Goal: Task Accomplishment & Management: Complete application form

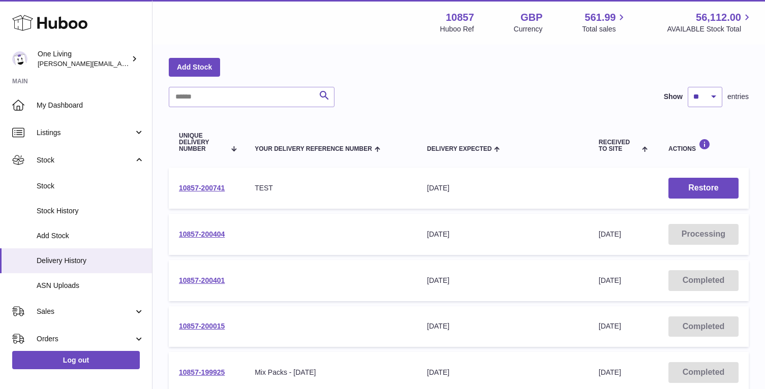
scroll to position [42, 0]
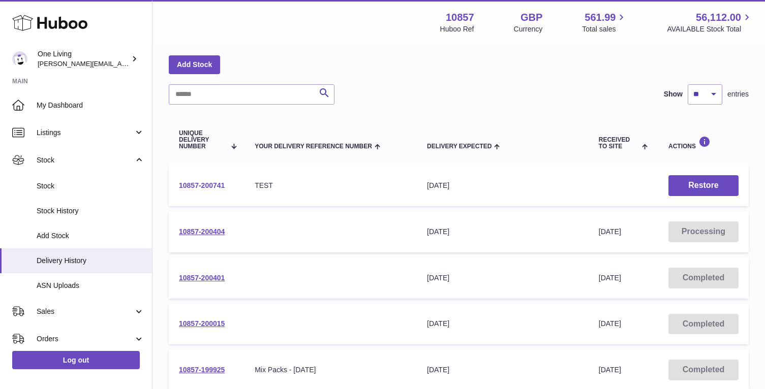
click at [211, 186] on link "10857-200741" at bounding box center [202, 185] width 46 height 8
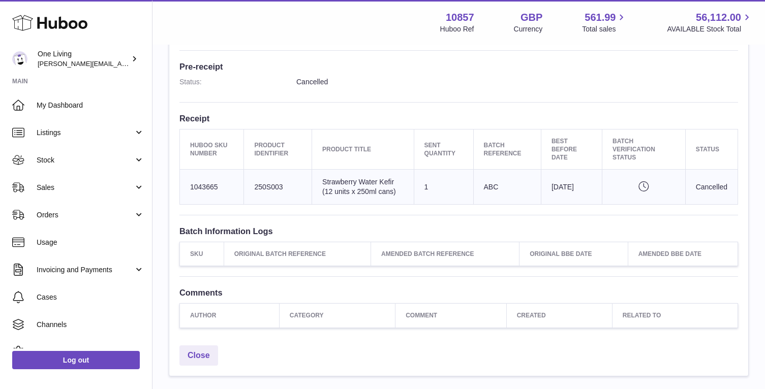
scroll to position [286, 0]
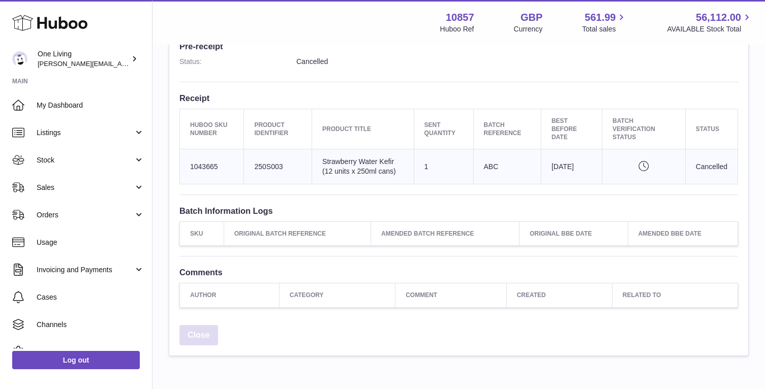
click at [199, 332] on link "Close" at bounding box center [198, 335] width 39 height 21
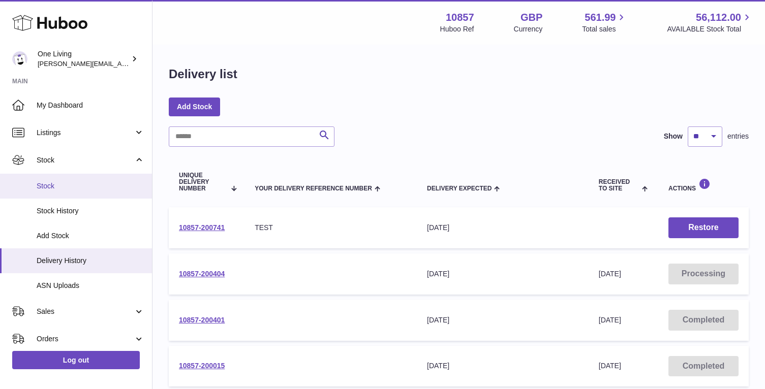
click at [80, 186] on span "Stock" at bounding box center [91, 186] width 108 height 10
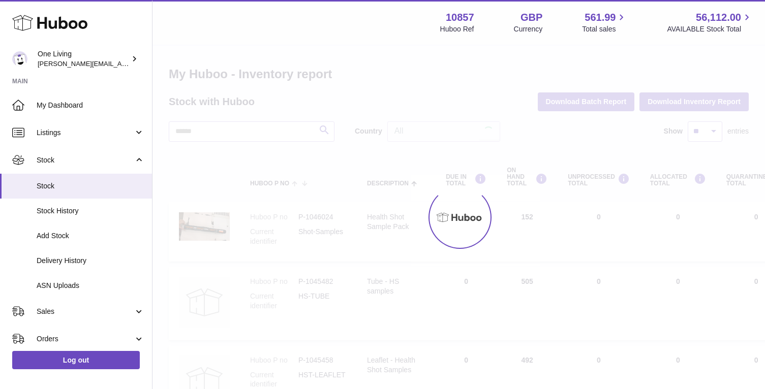
click at [81, 186] on ul "My Dashboard Listings Not with Huboo Listings with Huboo Bundles Stock Stock St…" at bounding box center [76, 305] width 152 height 426
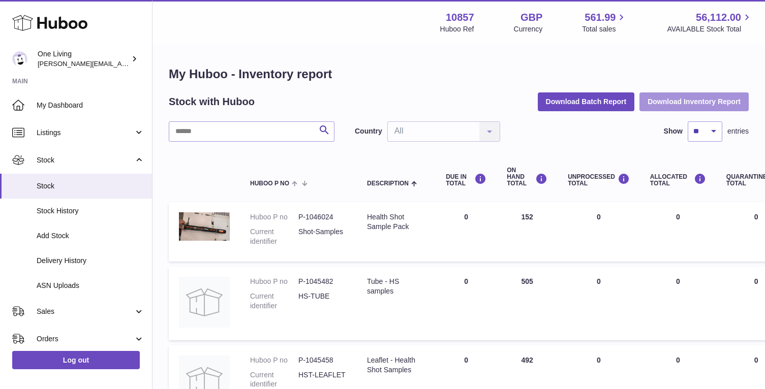
click at [672, 103] on button "Download Inventory Report" at bounding box center [694, 102] width 109 height 18
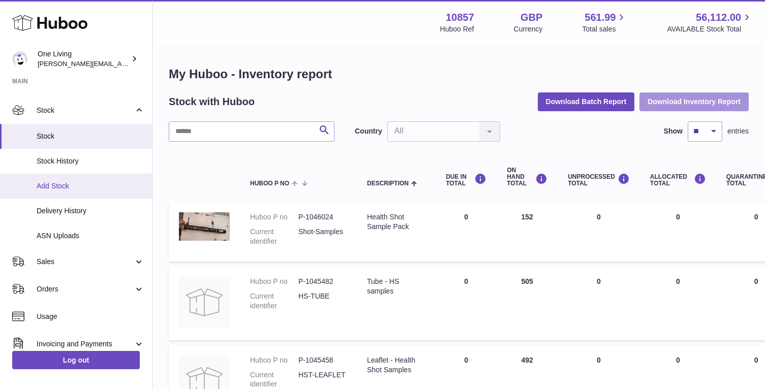
scroll to position [53, 0]
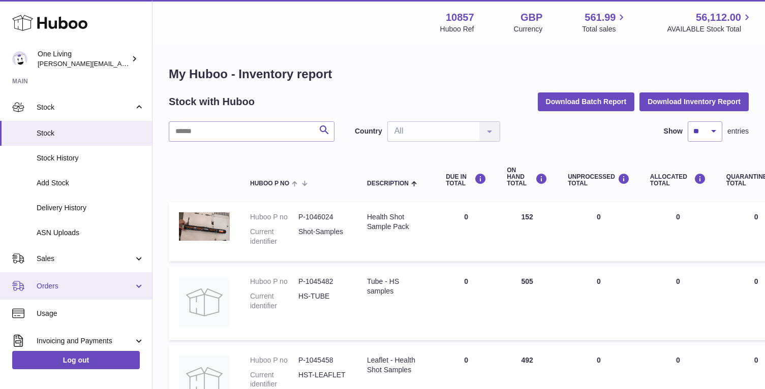
click at [77, 288] on span "Orders" at bounding box center [85, 287] width 97 height 10
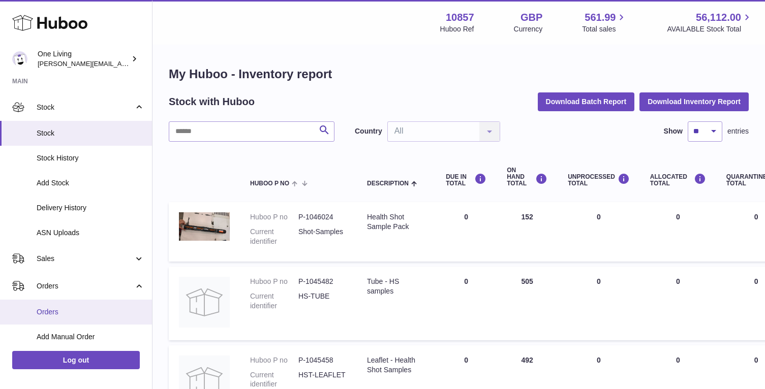
click at [70, 317] on span "Orders" at bounding box center [91, 313] width 108 height 10
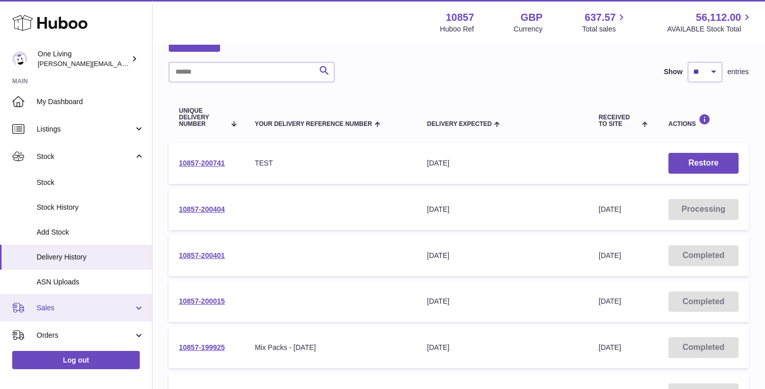
click at [83, 308] on span "Sales" at bounding box center [85, 309] width 97 height 10
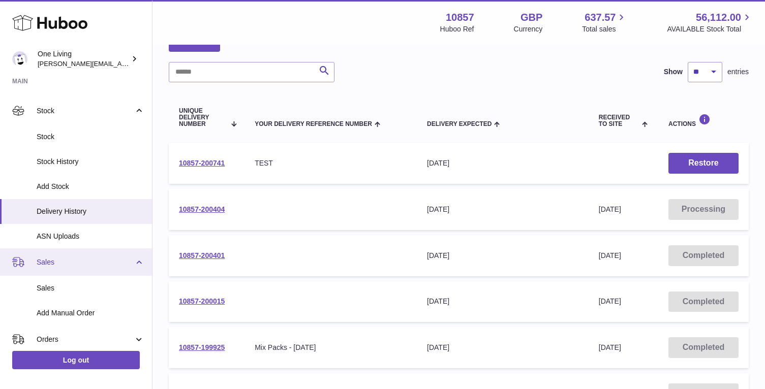
scroll to position [52, 0]
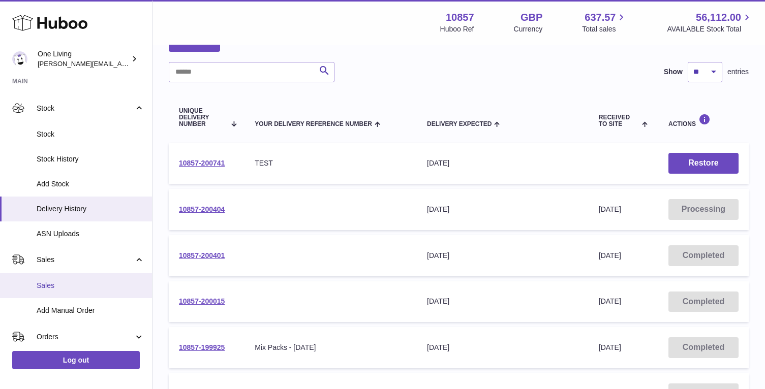
click at [85, 288] on span "Sales" at bounding box center [91, 286] width 108 height 10
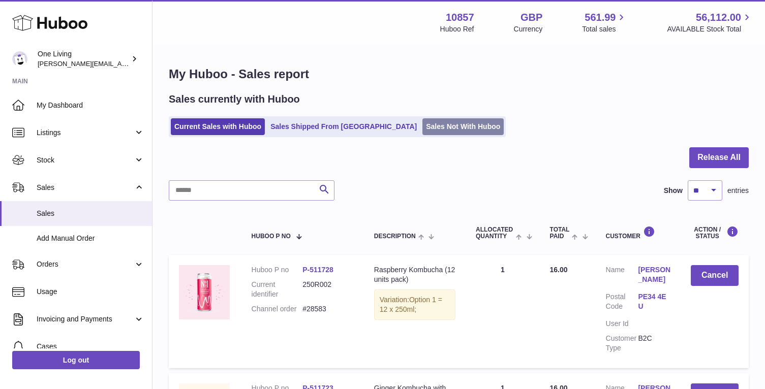
click at [422, 127] on link "Sales Not With Huboo" at bounding box center [462, 126] width 81 height 17
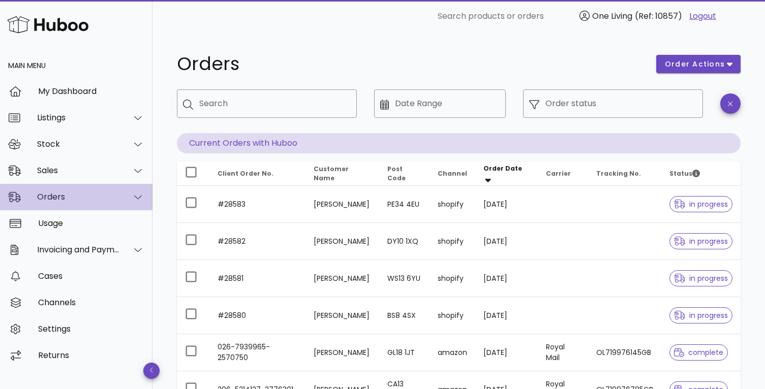
click at [128, 200] on div at bounding box center [132, 197] width 24 height 25
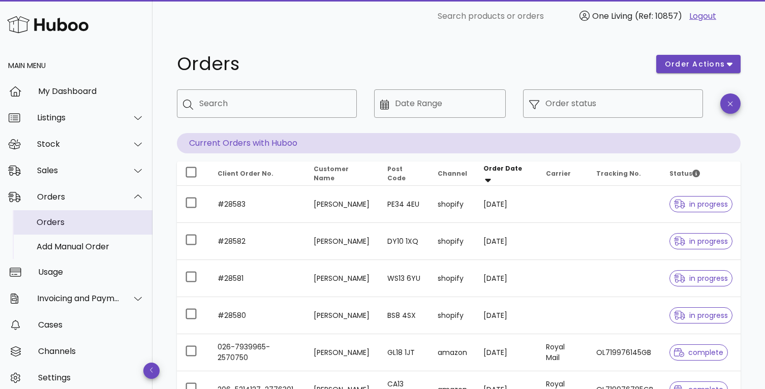
click at [106, 225] on div "Orders" at bounding box center [91, 223] width 108 height 10
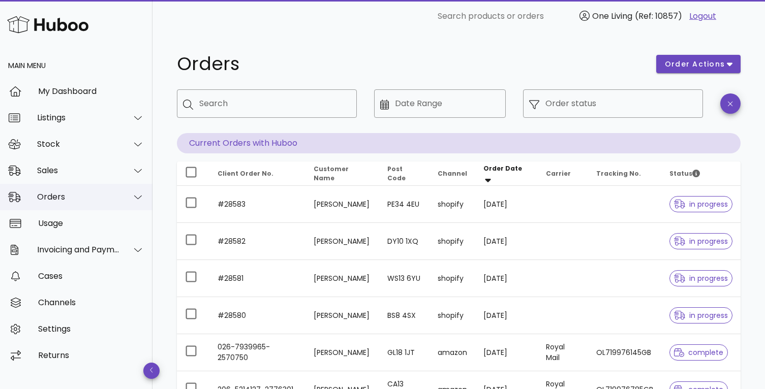
click at [136, 196] on icon at bounding box center [138, 197] width 8 height 9
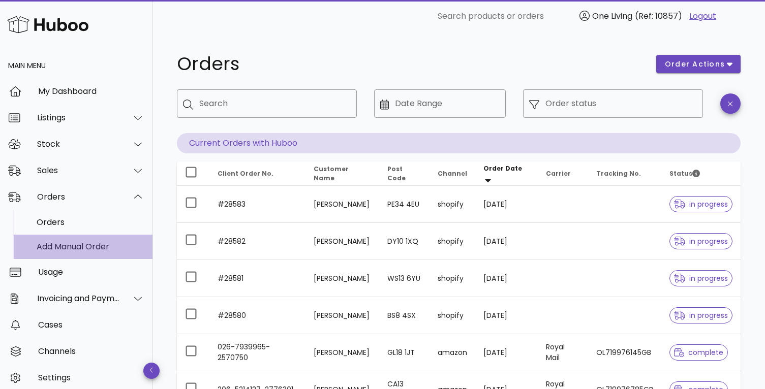
click at [94, 250] on div "Add Manual Order" at bounding box center [91, 247] width 108 height 10
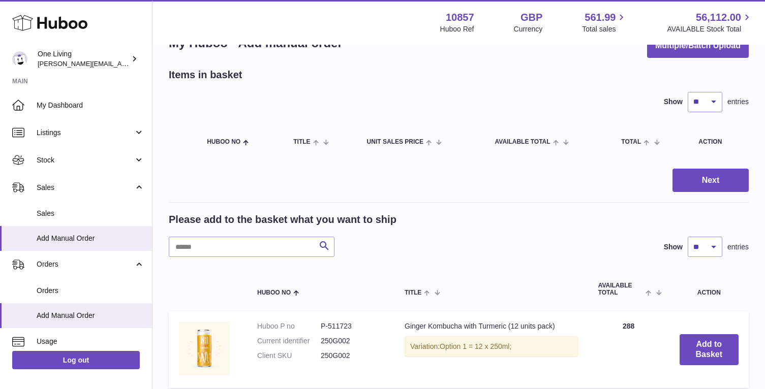
scroll to position [33, 0]
click at [254, 247] on input "text" at bounding box center [252, 246] width 166 height 20
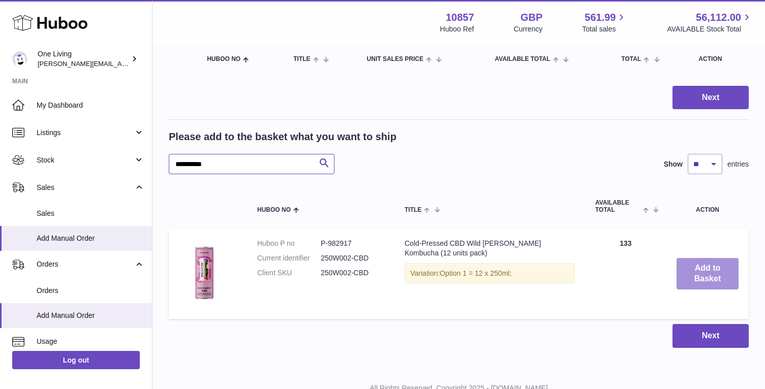
scroll to position [122, 0]
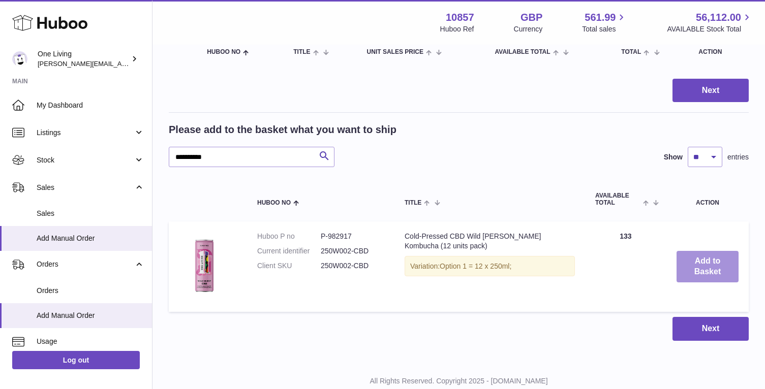
click at [714, 262] on button "Add to Basket" at bounding box center [708, 267] width 62 height 32
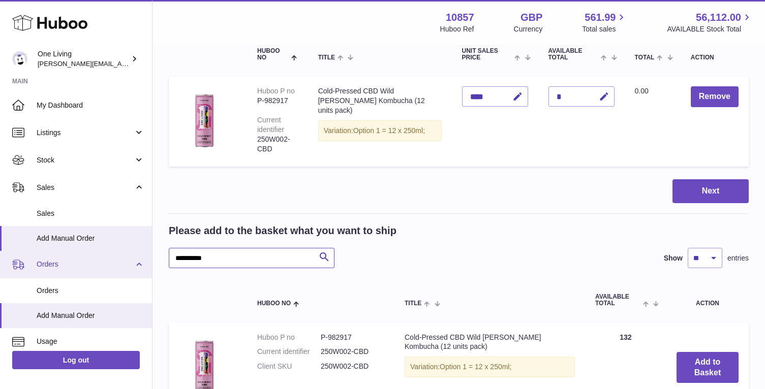
drag, startPoint x: 216, startPoint y: 260, endPoint x: 94, endPoint y: 253, distance: 121.7
click at [94, 253] on div "Huboo One Living [PERSON_NAME][EMAIL_ADDRESS][DOMAIN_NAME] Main My Dashboard Li…" at bounding box center [382, 200] width 765 height 644
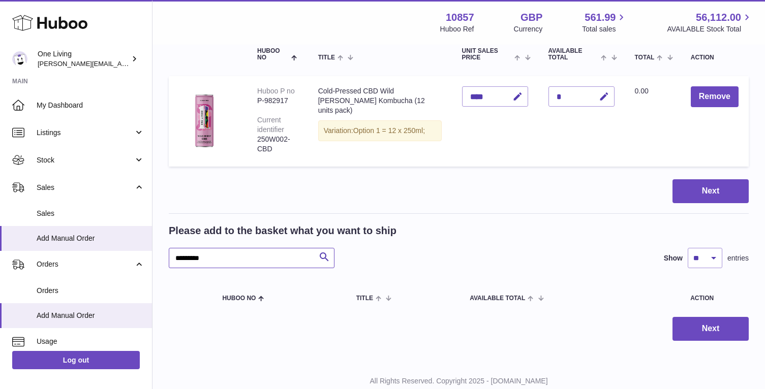
click at [192, 258] on input "********" at bounding box center [252, 258] width 166 height 20
drag, startPoint x: 213, startPoint y: 258, endPoint x: 106, endPoint y: 255, distance: 106.8
click at [106, 255] on div "Huboo One Living Jessica@oneliving.com Main My Dashboard Listings Not with Hubo…" at bounding box center [382, 149] width 765 height 543
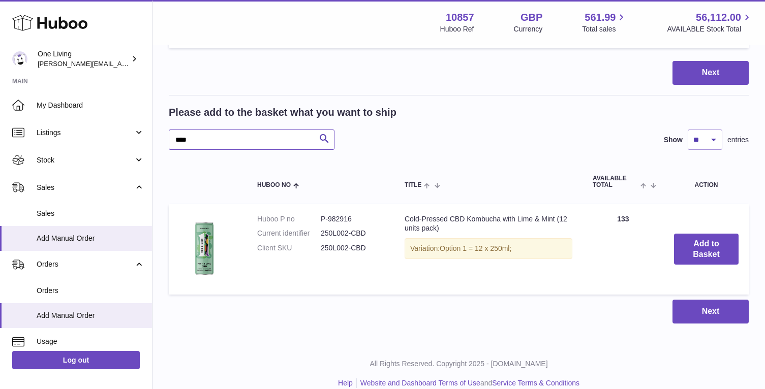
scroll to position [255, 0]
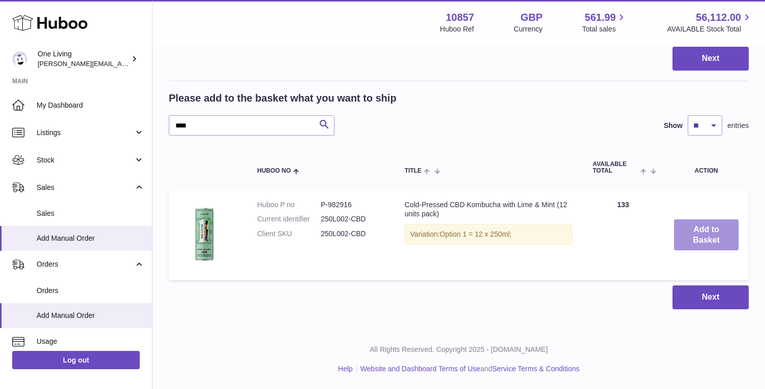
click at [694, 237] on button "Add to Basket" at bounding box center [706, 236] width 65 height 32
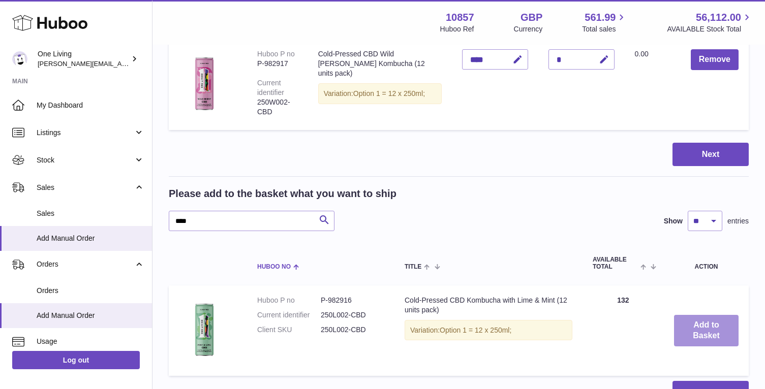
scroll to position [350, 0]
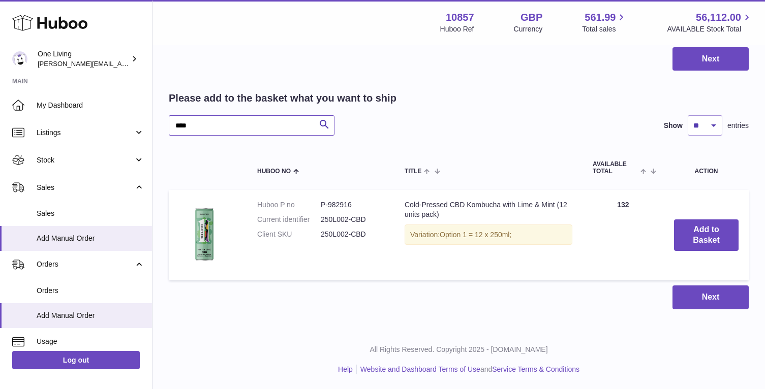
click at [185, 127] on input "****" at bounding box center [252, 125] width 166 height 20
type input "*********"
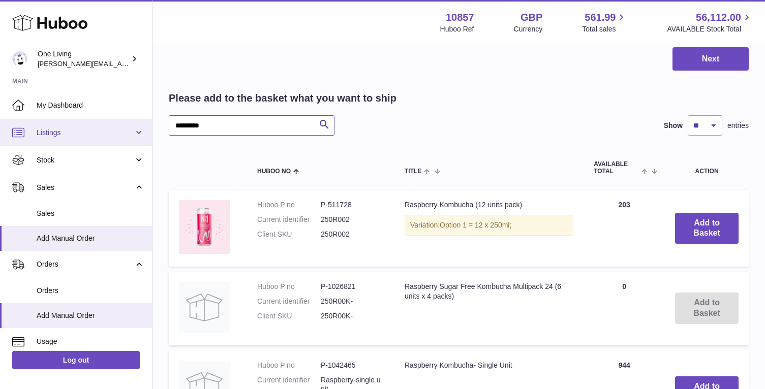
drag, startPoint x: 216, startPoint y: 124, endPoint x: 137, endPoint y: 123, distance: 78.8
click at [138, 124] on div "Huboo One Living Jessica@oneliving.com Main My Dashboard Listings Not with Hubo…" at bounding box center [382, 97] width 765 height 894
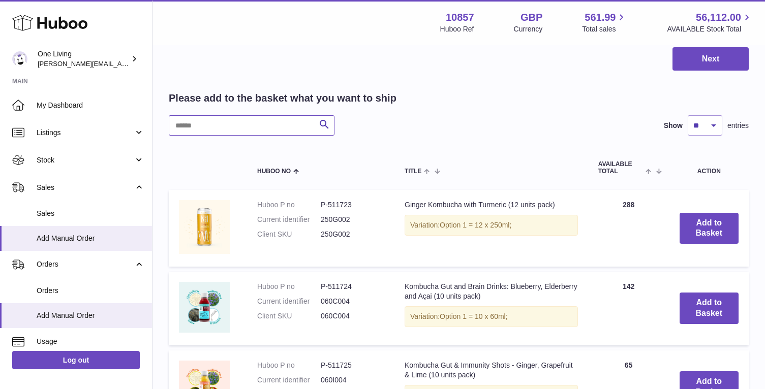
click at [231, 126] on input "text" at bounding box center [252, 125] width 166 height 20
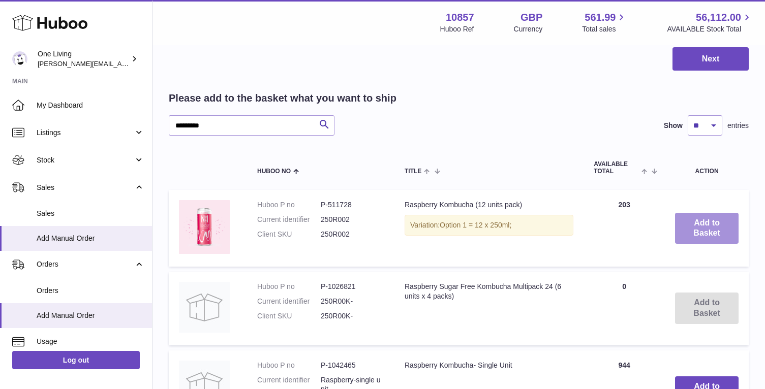
click at [705, 232] on button "Add to Basket" at bounding box center [707, 229] width 64 height 32
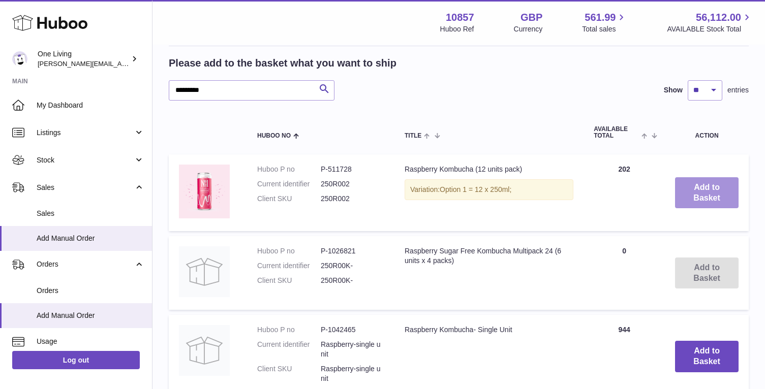
scroll to position [468, 0]
click at [193, 86] on input "*********" at bounding box center [252, 91] width 166 height 20
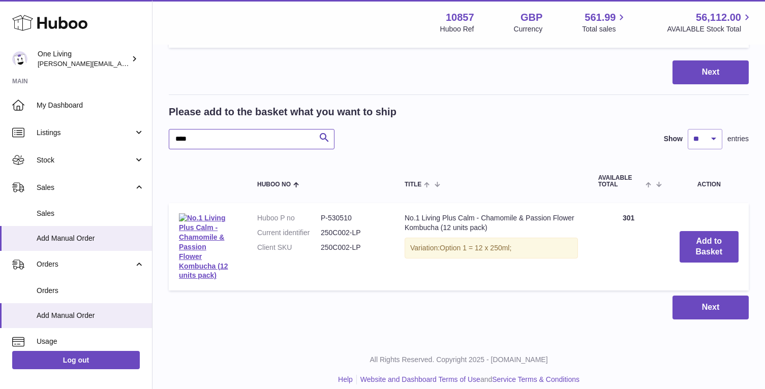
scroll to position [416, 0]
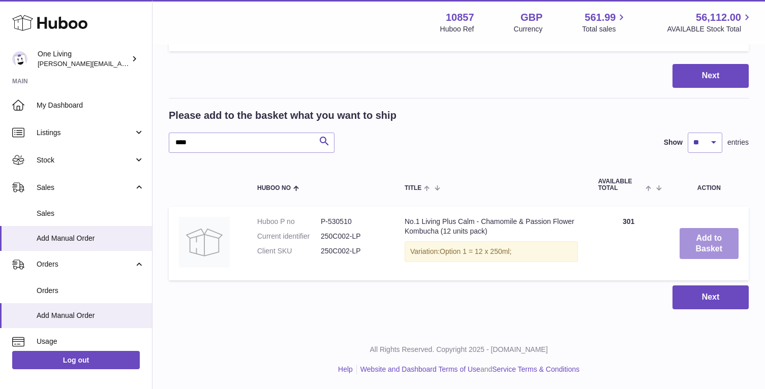
click at [717, 245] on button "Add to Basket" at bounding box center [709, 244] width 59 height 32
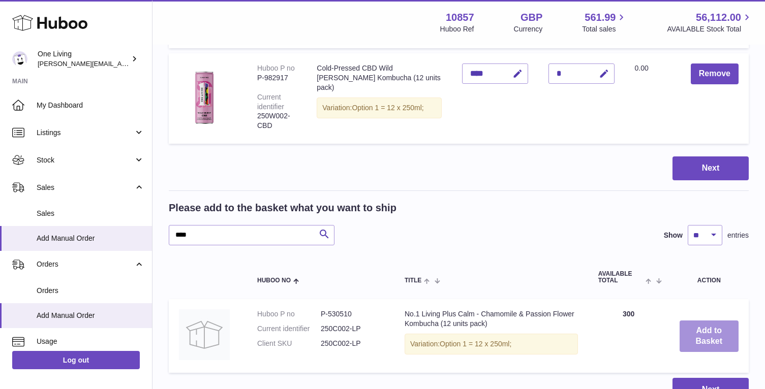
scroll to position [502, 0]
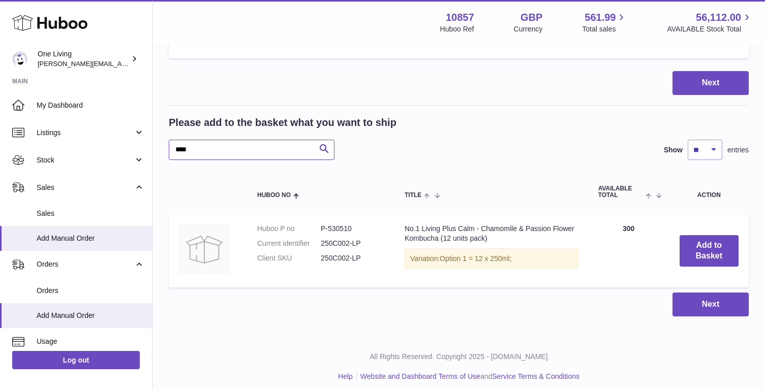
click at [183, 142] on input "****" at bounding box center [252, 150] width 166 height 20
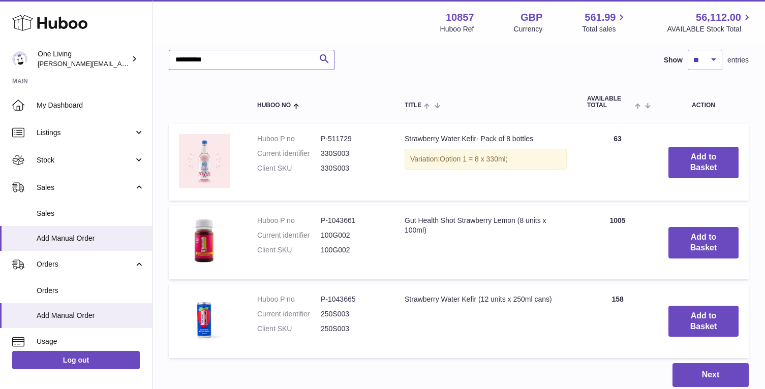
scroll to position [593, 0]
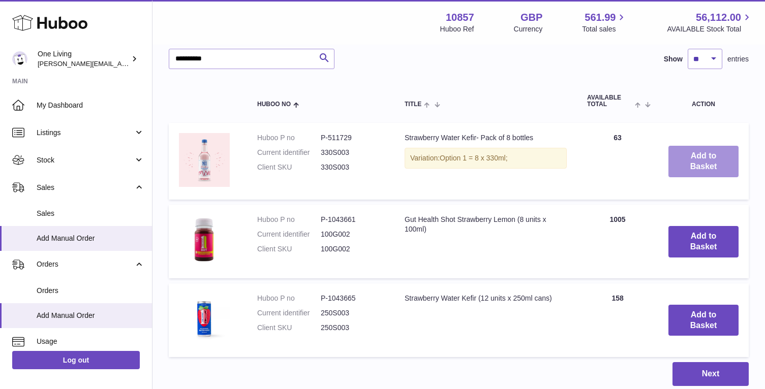
click at [691, 149] on button "Add to Basket" at bounding box center [704, 162] width 70 height 32
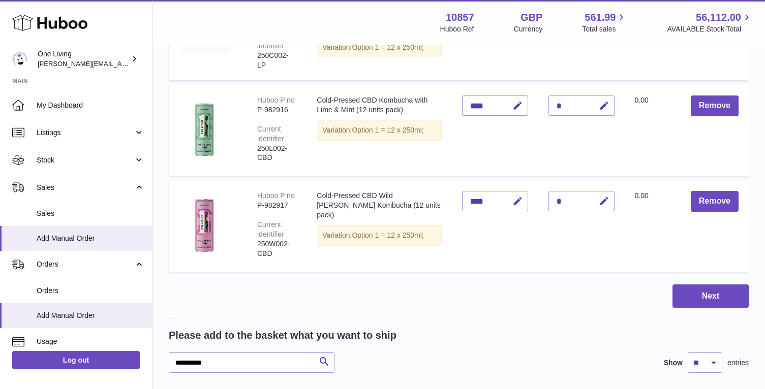
scroll to position [371, 0]
click at [188, 356] on input "**********" at bounding box center [252, 363] width 166 height 20
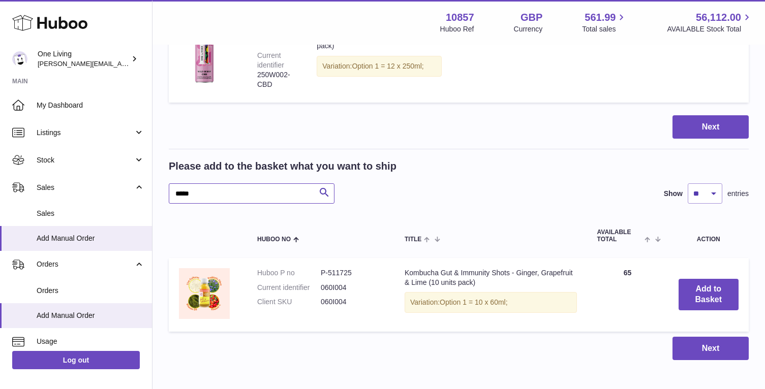
scroll to position [585, 0]
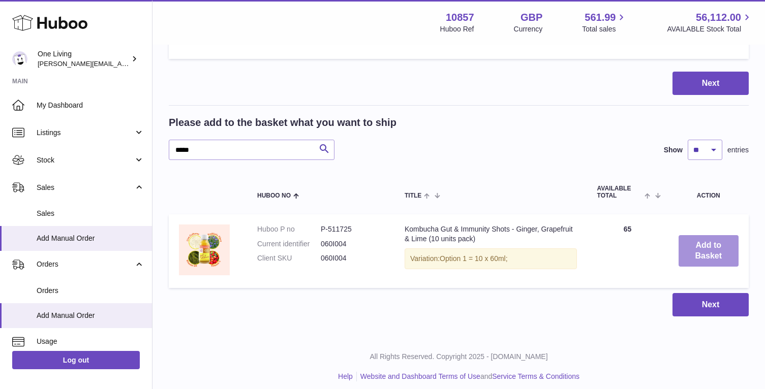
click at [714, 243] on button "Add to Basket" at bounding box center [709, 251] width 60 height 32
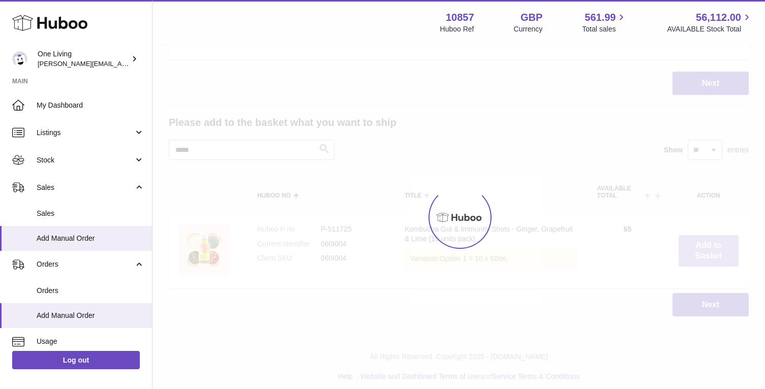
scroll to position [670, 0]
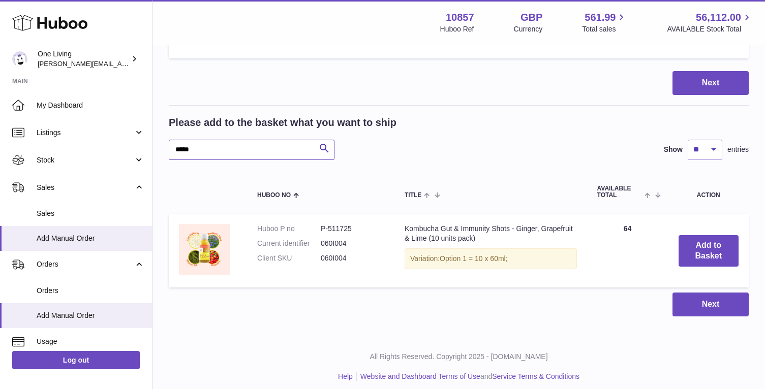
click at [213, 143] on input "*****" at bounding box center [252, 150] width 166 height 20
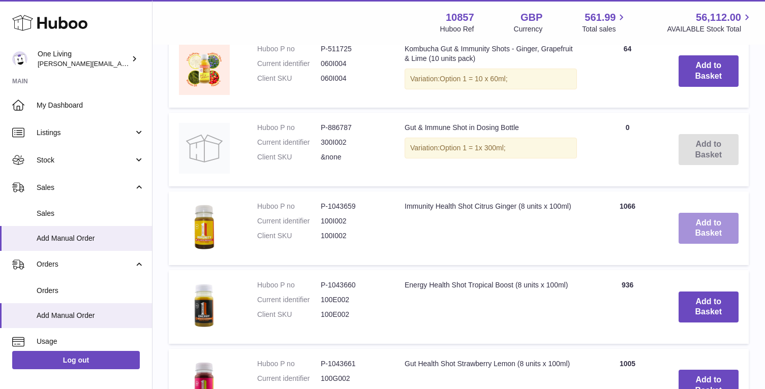
scroll to position [851, 0]
click at [703, 221] on button "Add to Basket" at bounding box center [709, 229] width 60 height 32
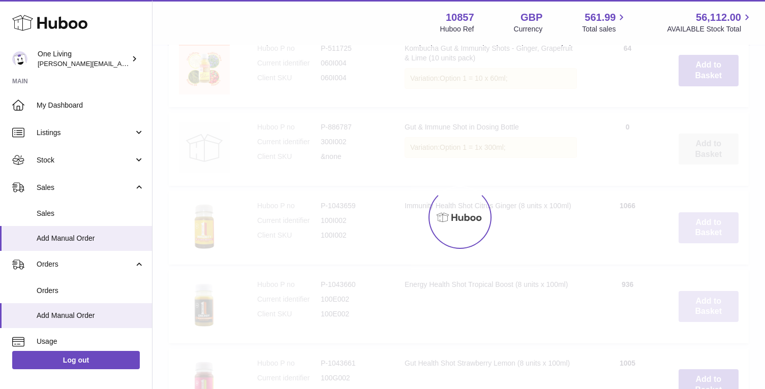
scroll to position [933, 0]
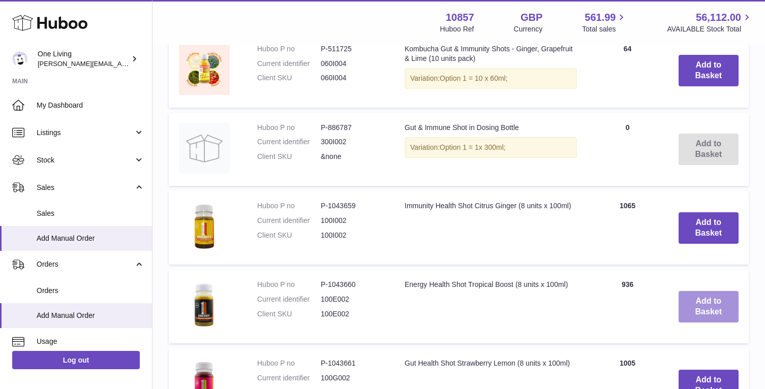
click at [705, 293] on button "Add to Basket" at bounding box center [709, 307] width 60 height 32
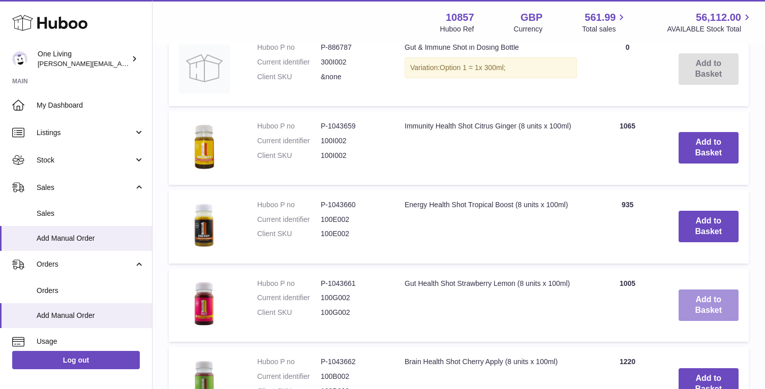
click at [705, 293] on button "Add to Basket" at bounding box center [709, 306] width 60 height 32
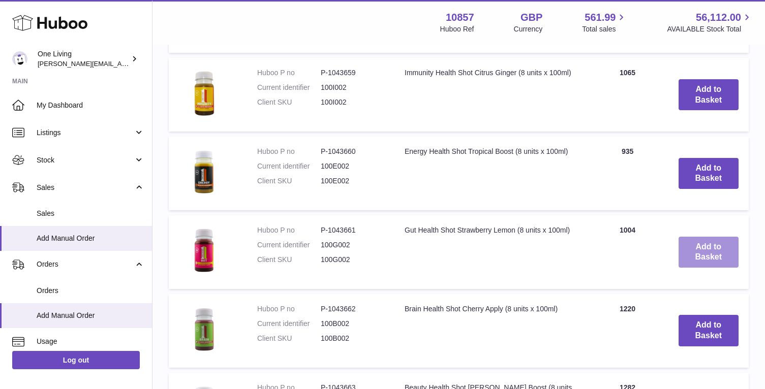
scroll to position [1238, 0]
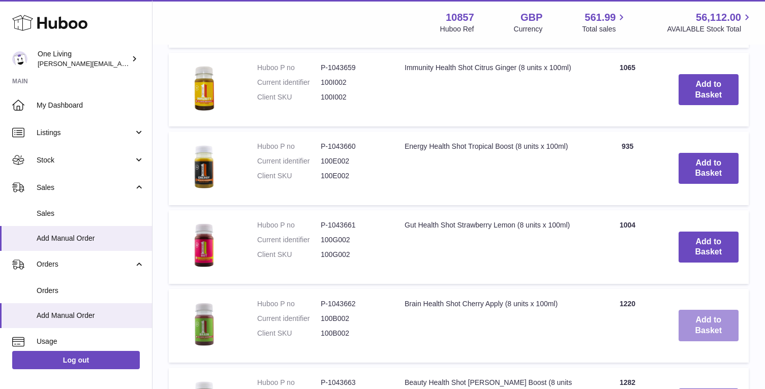
click at [704, 322] on button "Add to Basket" at bounding box center [709, 326] width 60 height 32
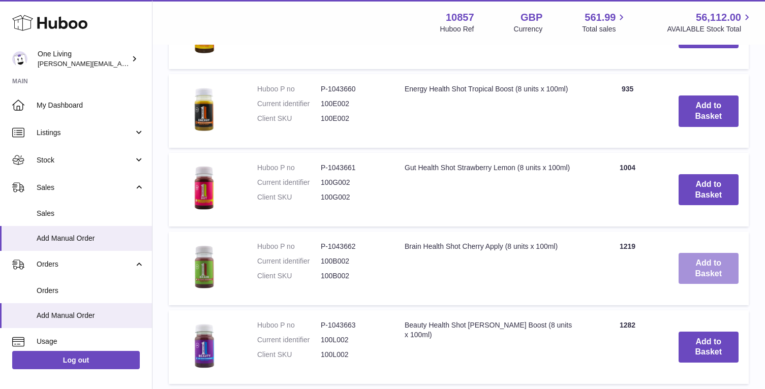
scroll to position [1387, 0]
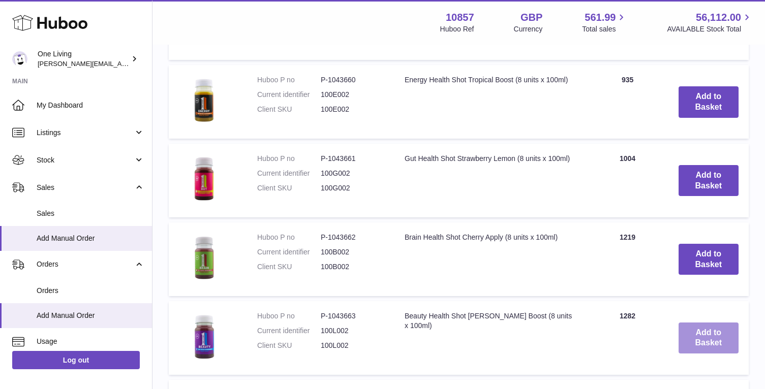
click at [704, 324] on button "Add to Basket" at bounding box center [709, 339] width 60 height 32
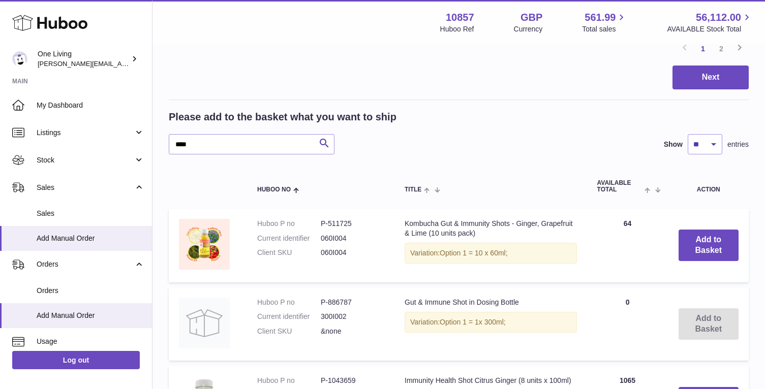
scroll to position [982, 0]
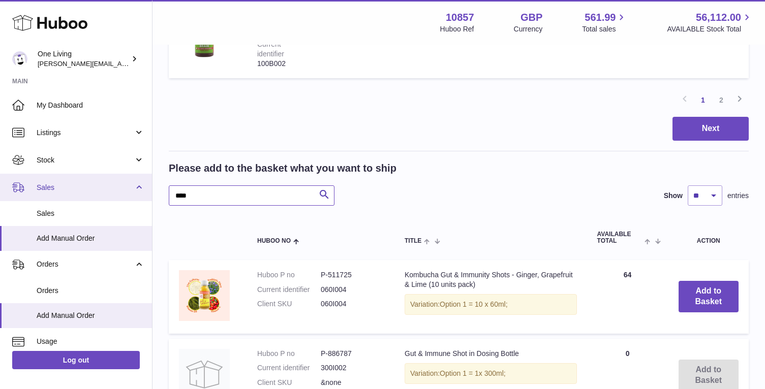
drag, startPoint x: 215, startPoint y: 186, endPoint x: 120, endPoint y: 184, distance: 94.6
click at [120, 184] on div "Huboo One Living Jessica@oneliving.com Main My Dashboard Listings Not with Hubo…" at bounding box center [382, 41] width 765 height 2046
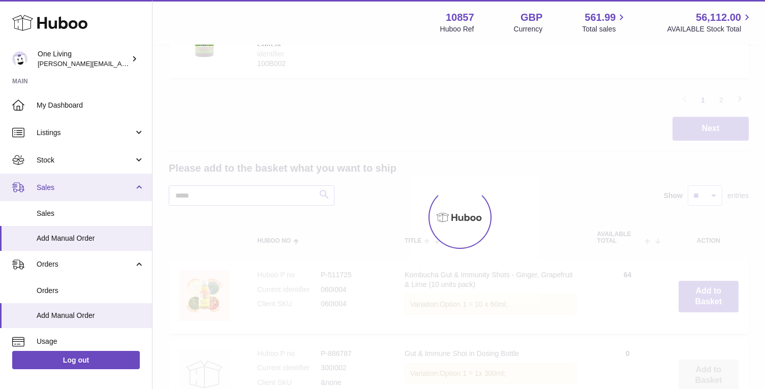
scroll to position [944, 0]
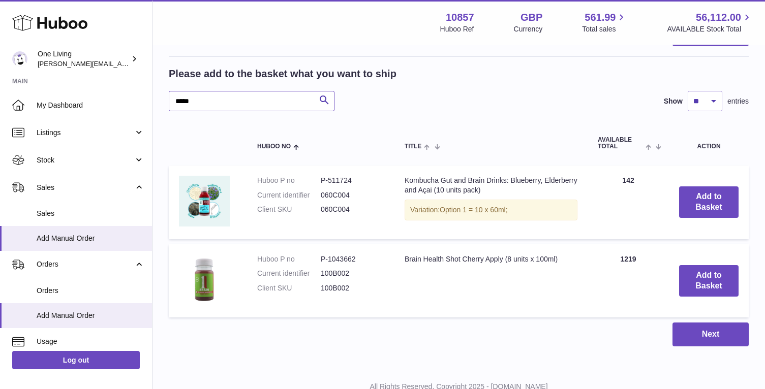
scroll to position [1085, 0]
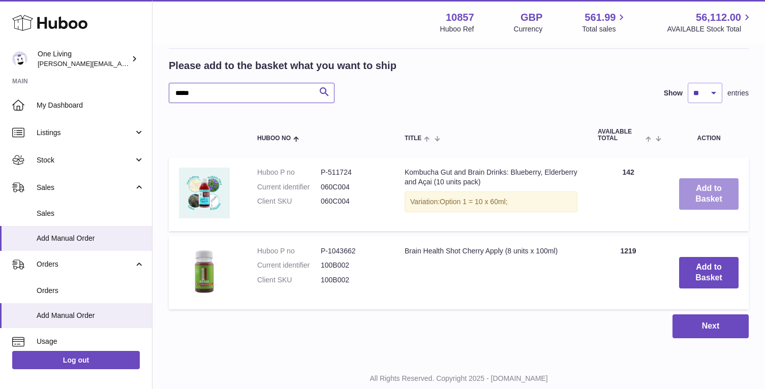
type input "*****"
click at [710, 187] on button "Add to Basket" at bounding box center [708, 194] width 59 height 32
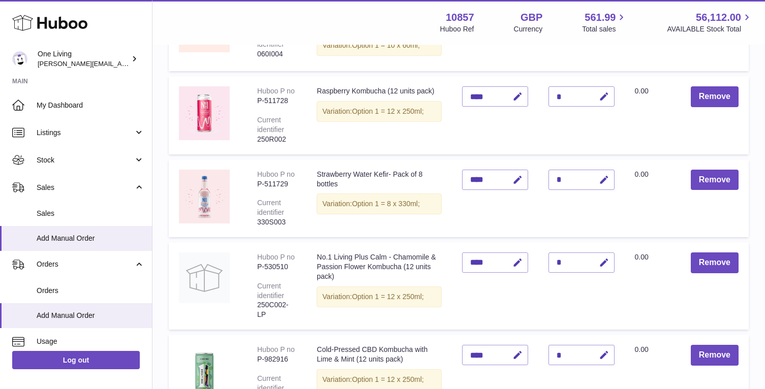
scroll to position [294, 0]
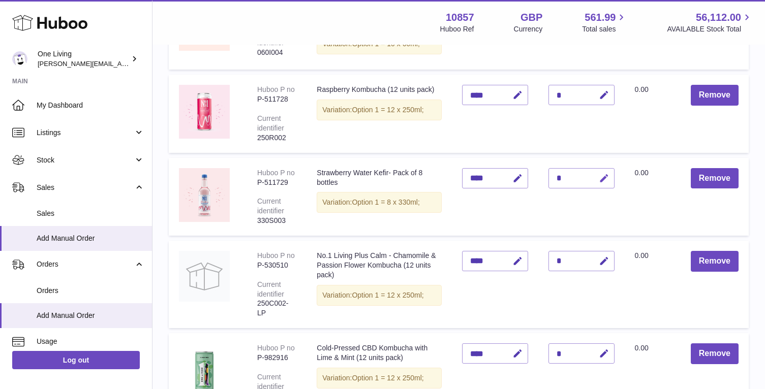
click at [603, 179] on icon "button" at bounding box center [604, 178] width 11 height 11
type input "*"
click at [602, 176] on icon "submit" at bounding box center [604, 178] width 9 height 9
click at [601, 260] on icon "button" at bounding box center [604, 261] width 11 height 11
type input "*"
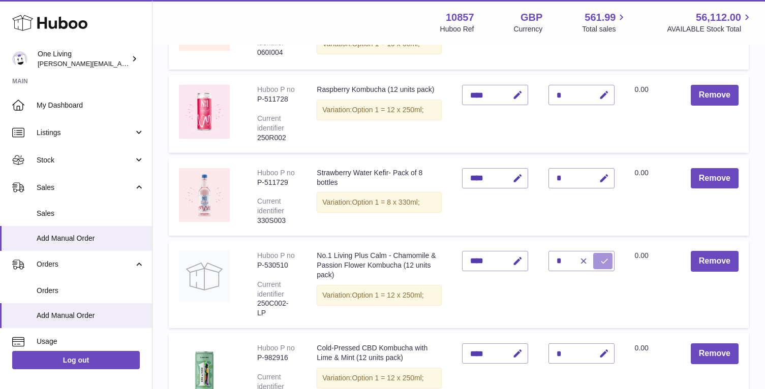
click at [604, 260] on icon "submit" at bounding box center [604, 261] width 9 height 9
click at [603, 349] on icon "button" at bounding box center [604, 354] width 11 height 11
type input "*"
click at [601, 349] on icon "submit" at bounding box center [604, 353] width 9 height 9
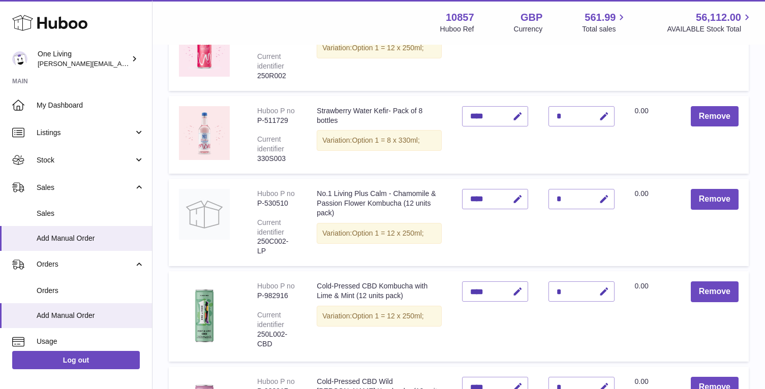
scroll to position [378, 0]
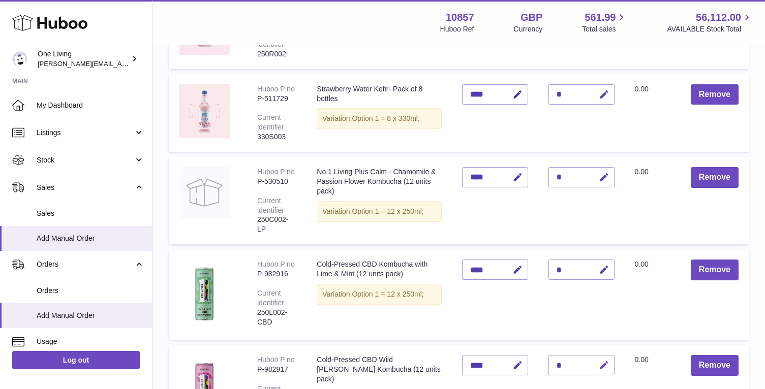
click at [603, 360] on icon "button" at bounding box center [604, 365] width 11 height 11
type input "*"
click at [602, 361] on icon "submit" at bounding box center [604, 365] width 9 height 9
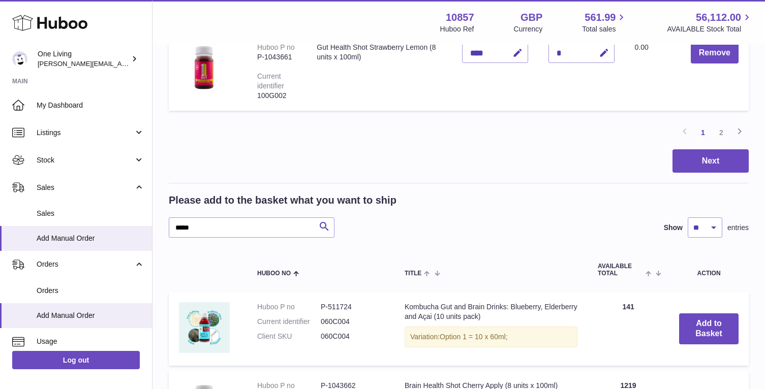
scroll to position [925, 0]
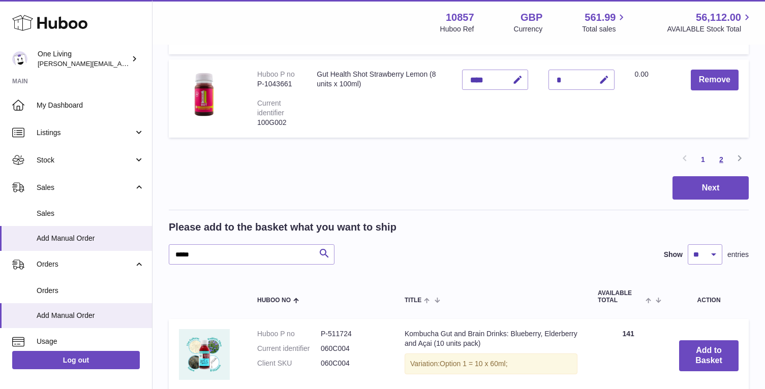
click at [720, 153] on link "2" at bounding box center [721, 159] width 18 height 18
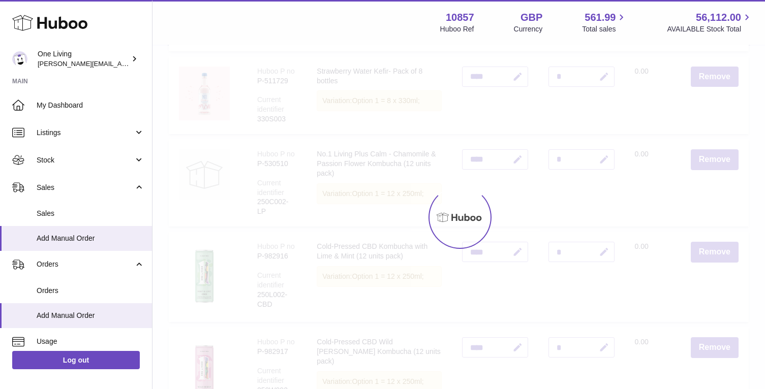
scroll to position [46, 0]
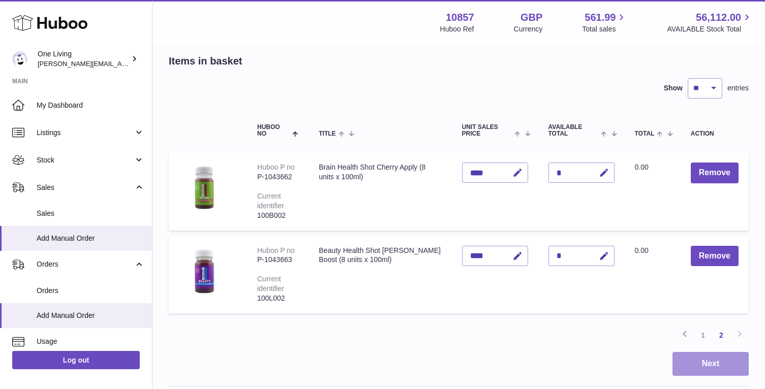
click at [695, 363] on button "Next" at bounding box center [711, 364] width 76 height 24
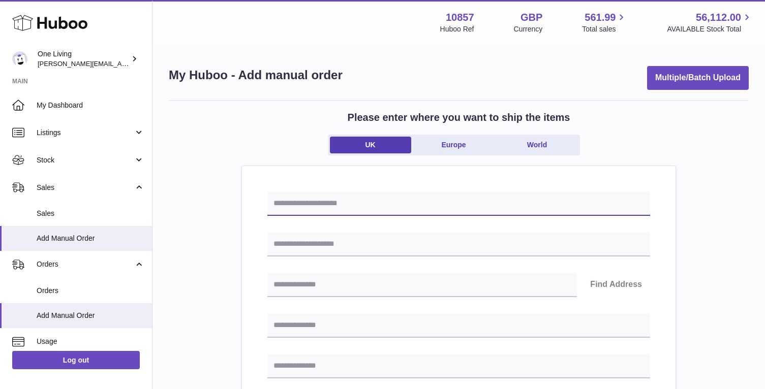
click at [345, 204] on input "text" at bounding box center [458, 204] width 383 height 24
click at [324, 203] on input "**********" at bounding box center [458, 204] width 383 height 24
click at [333, 203] on input "**********" at bounding box center [458, 204] width 383 height 24
type input "**********"
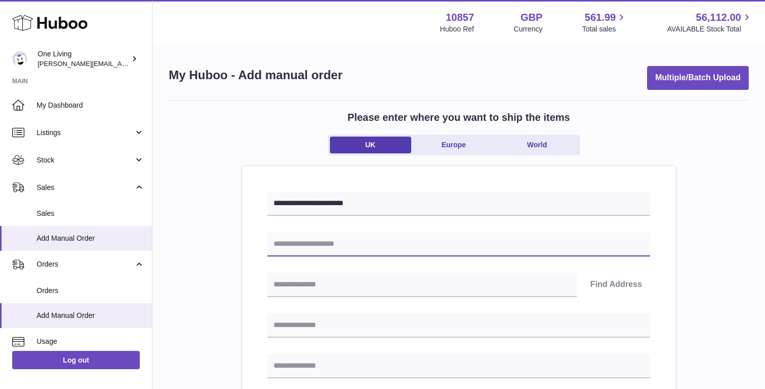
click at [312, 243] on input "text" at bounding box center [458, 244] width 383 height 24
type input "**********"
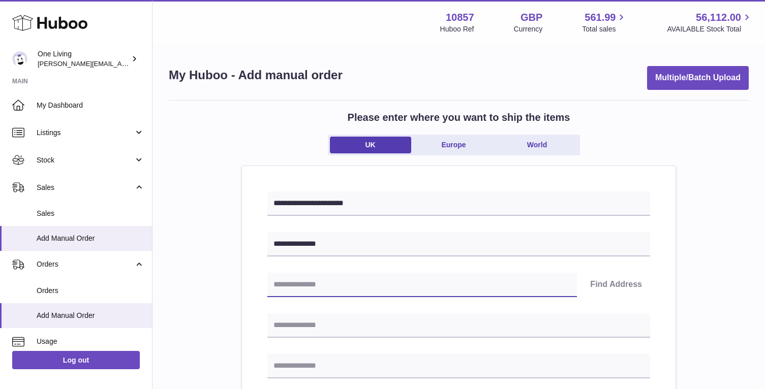
click at [315, 287] on input "text" at bounding box center [422, 285] width 310 height 24
paste input "*******"
type input "*******"
click at [604, 282] on button "Find Address" at bounding box center [616, 285] width 68 height 24
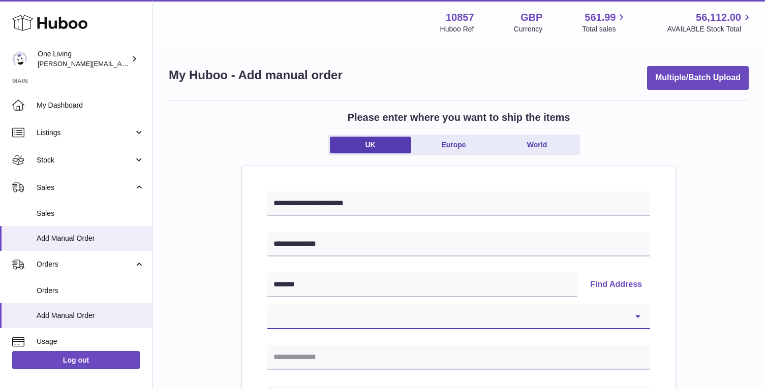
click at [608, 311] on select "**********" at bounding box center [458, 317] width 383 height 24
select select "**"
type input "**********"
type input "*******"
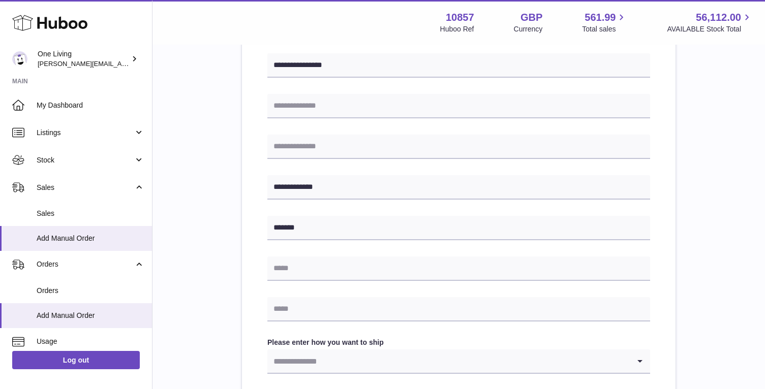
scroll to position [299, 0]
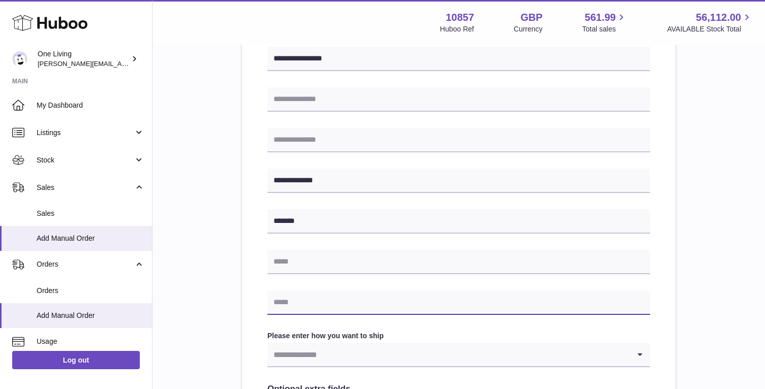
click at [292, 306] on input "text" at bounding box center [458, 303] width 383 height 24
type input "**********"
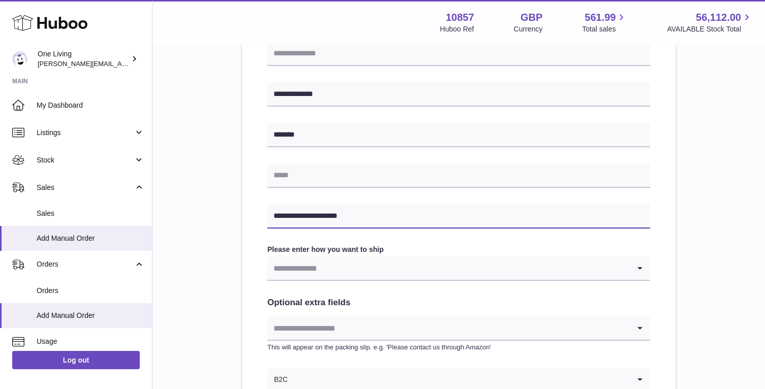
scroll to position [390, 0]
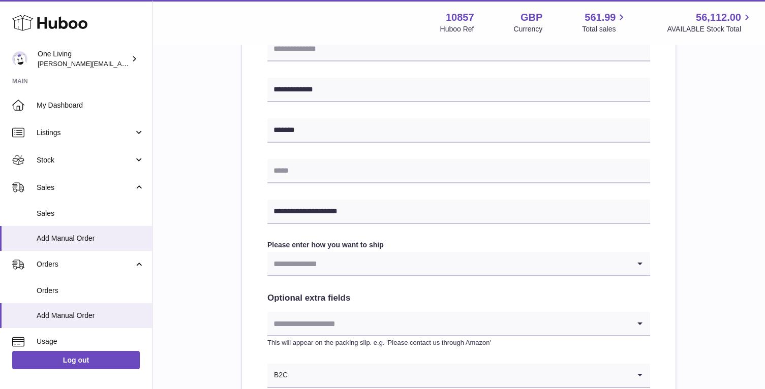
click at [355, 266] on input "Search for option" at bounding box center [448, 263] width 362 height 23
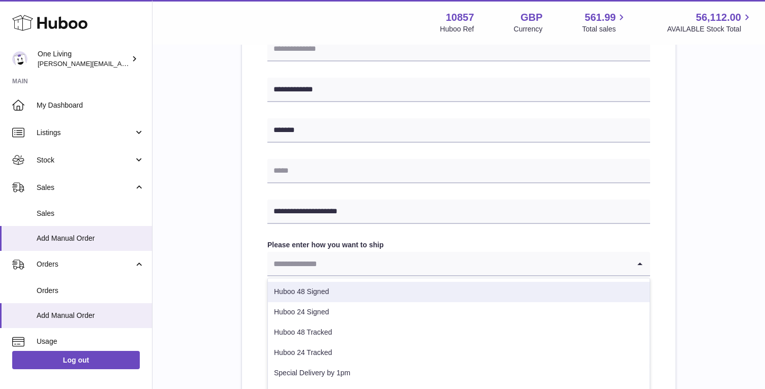
scroll to position [52, 0]
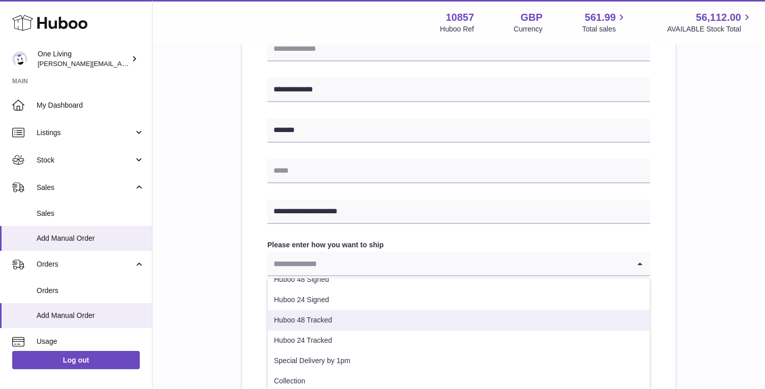
click at [338, 319] on li "Huboo 48 Tracked" at bounding box center [459, 321] width 382 height 20
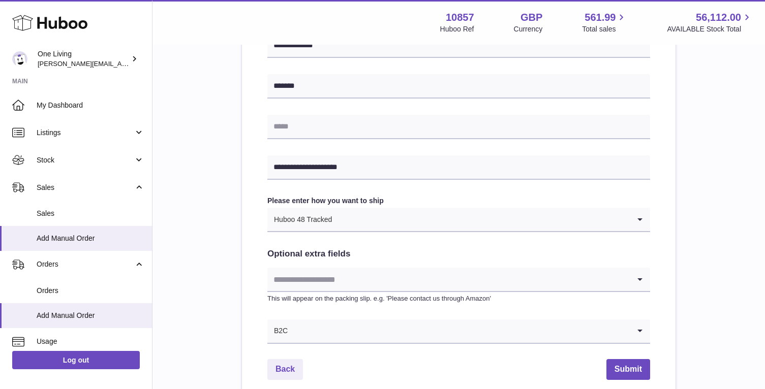
scroll to position [531, 0]
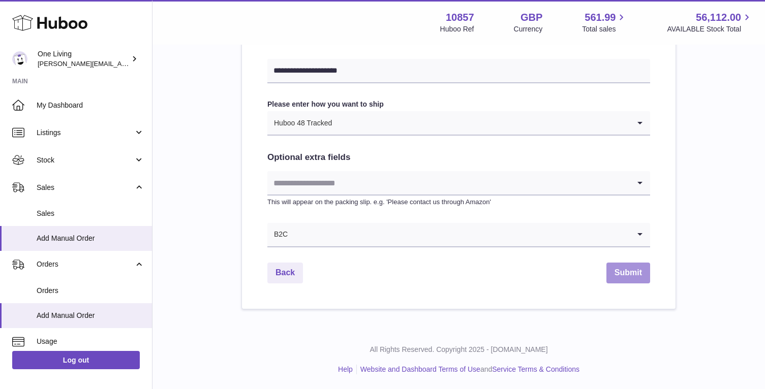
click at [626, 275] on button "Submit" at bounding box center [629, 273] width 44 height 21
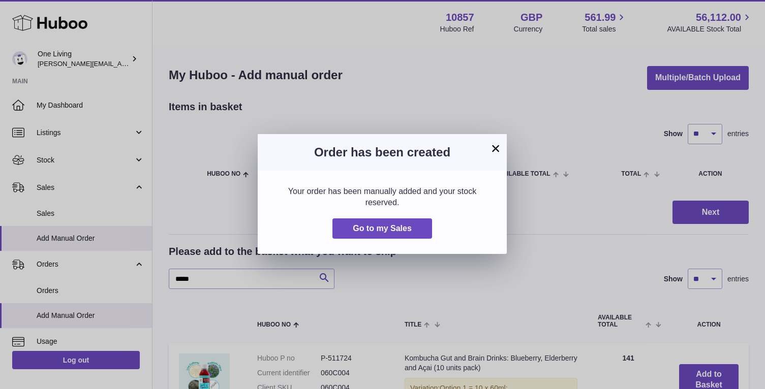
click at [497, 147] on button "×" at bounding box center [496, 148] width 12 height 12
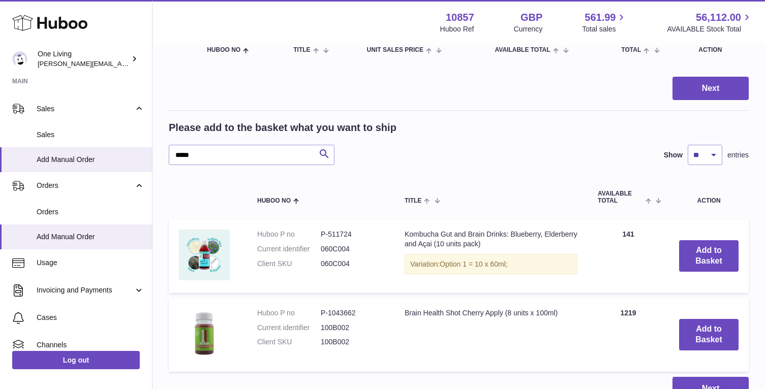
scroll to position [126, 0]
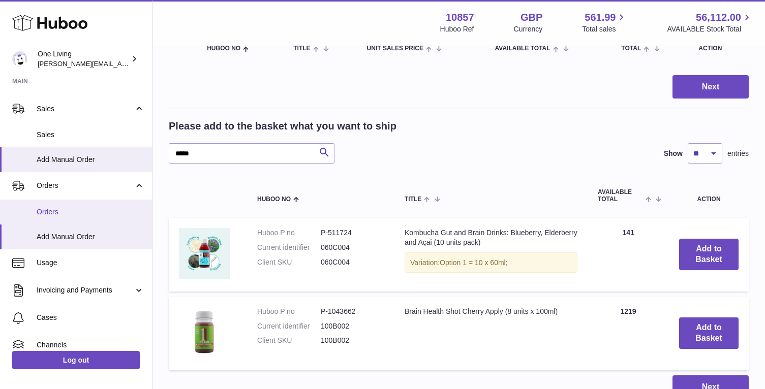
click at [75, 209] on span "Orders" at bounding box center [91, 212] width 108 height 10
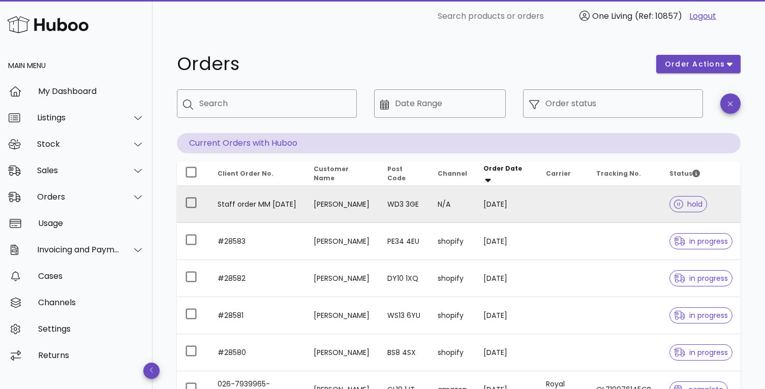
click at [239, 200] on td "Staff order MM [DATE]" at bounding box center [257, 204] width 96 height 37
